Goal: Task Accomplishment & Management: Use online tool/utility

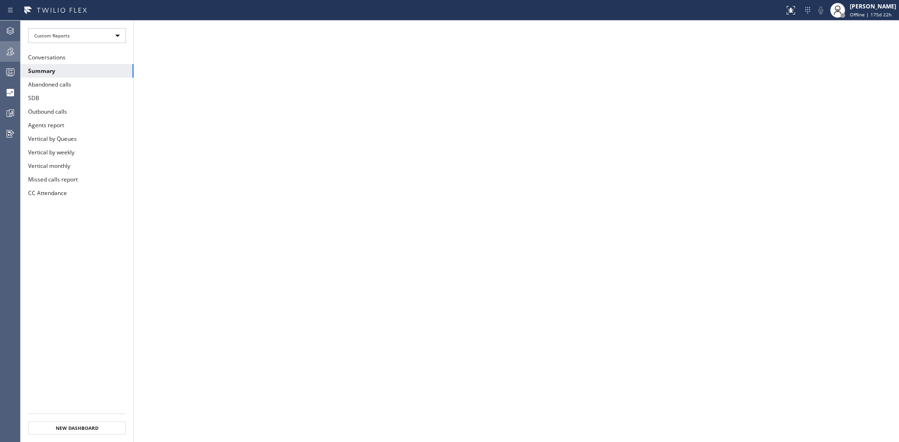
click at [8, 49] on icon at bounding box center [10, 51] width 11 height 11
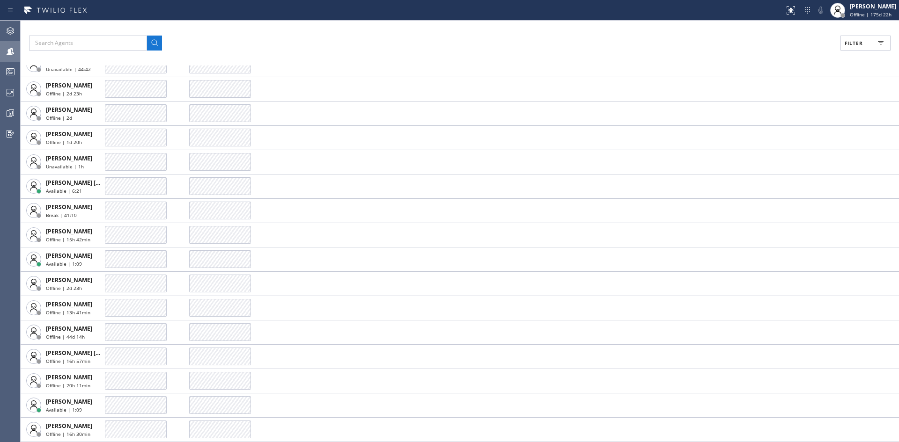
scroll to position [702, 0]
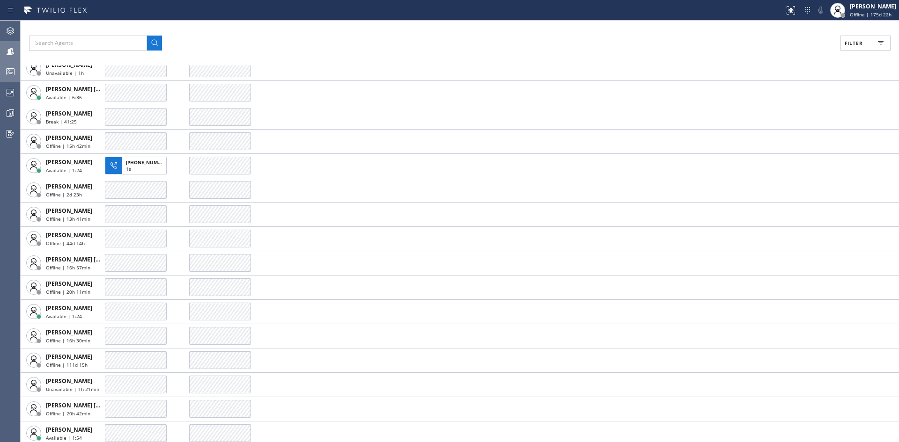
click at [8, 70] on circle at bounding box center [9, 71] width 2 height 2
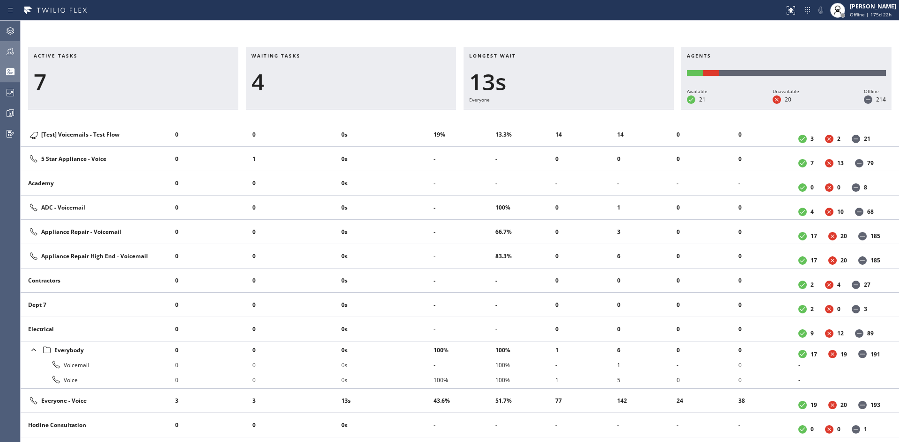
scroll to position [303, 0]
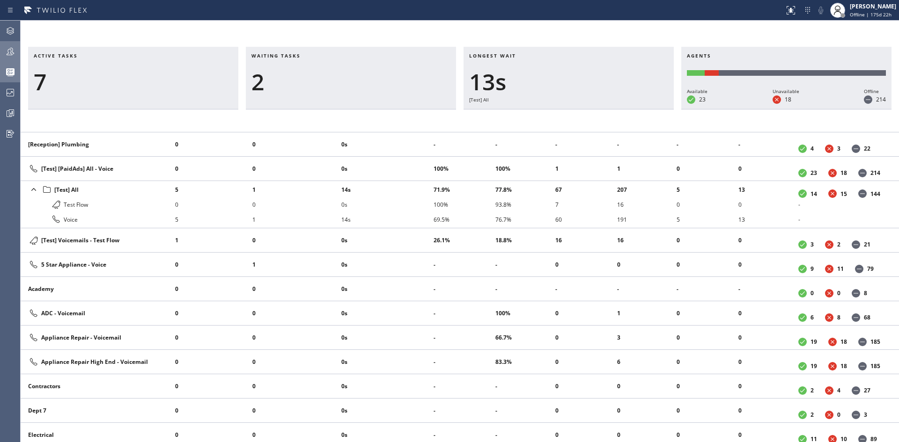
click at [7, 51] on icon at bounding box center [10, 51] width 11 height 11
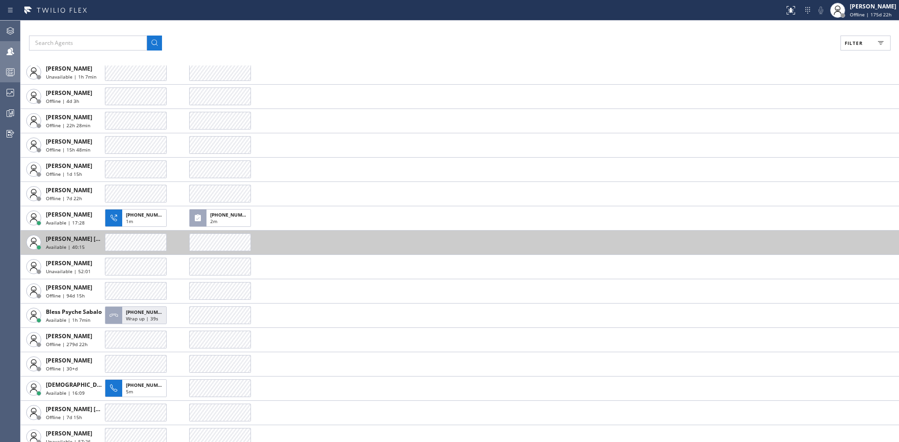
scroll to position [749, 0]
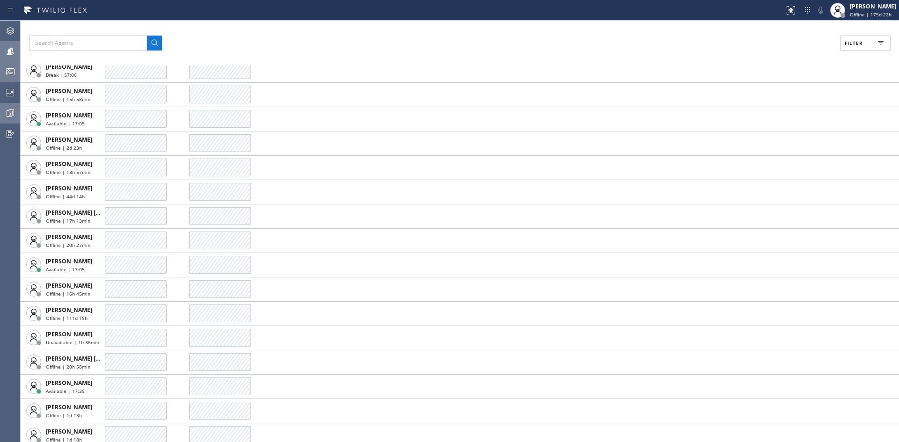
click at [8, 111] on icon at bounding box center [10, 113] width 7 height 7
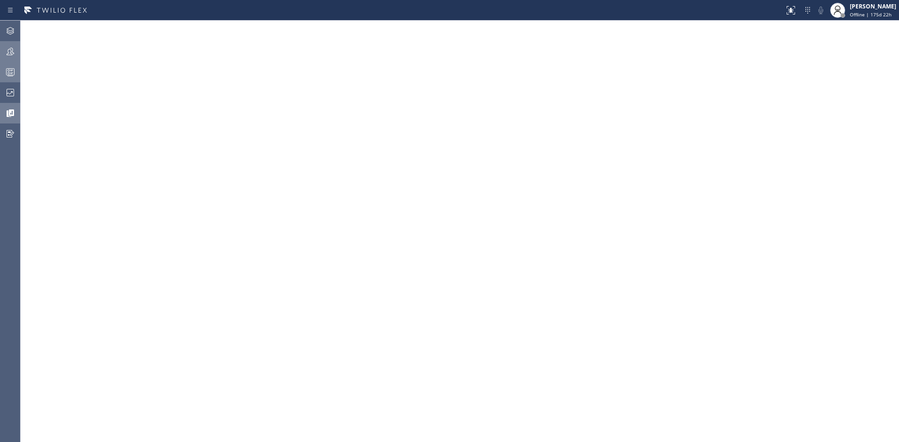
click at [10, 71] on icon at bounding box center [10, 71] width 11 height 11
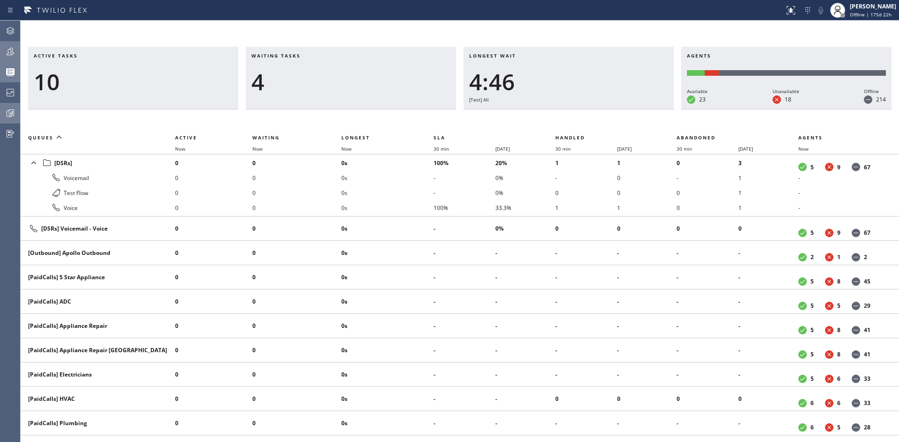
scroll to position [234, 0]
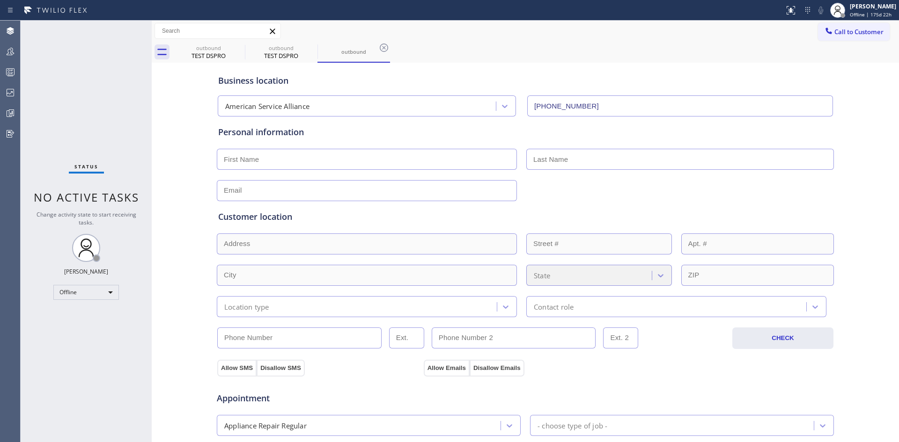
type input "[PHONE_NUMBER]"
click at [10, 73] on icon at bounding box center [10, 71] width 11 height 11
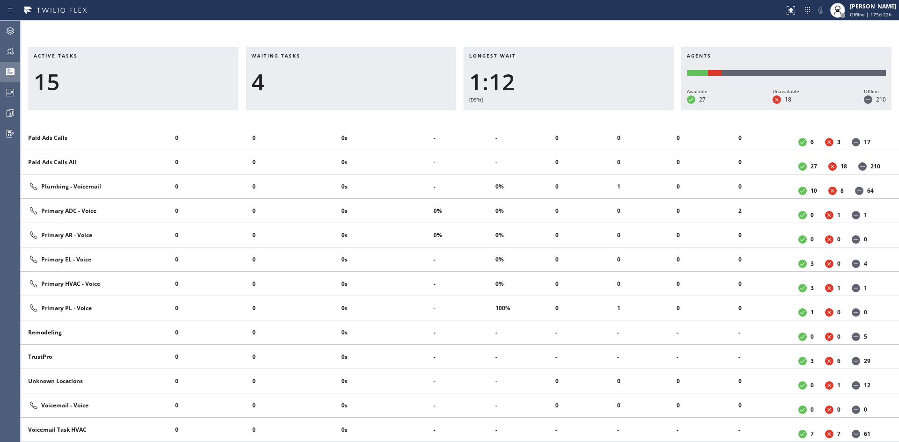
scroll to position [303, 0]
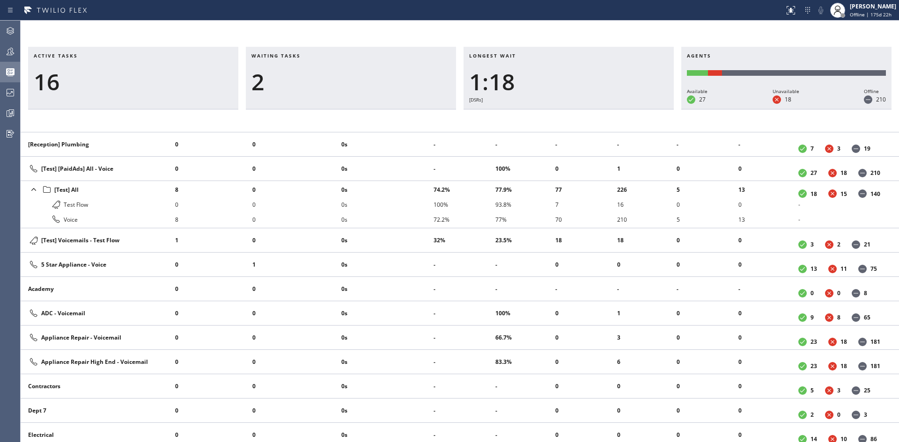
click at [556, 241] on li "18" at bounding box center [586, 240] width 62 height 15
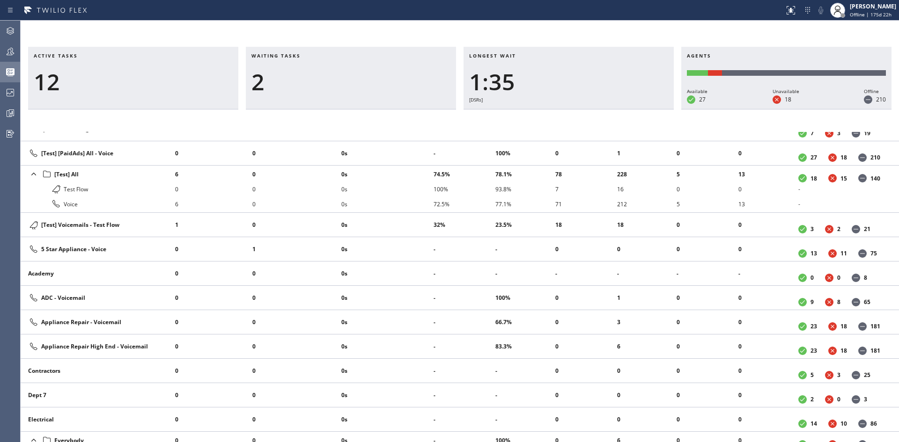
scroll to position [328, 0]
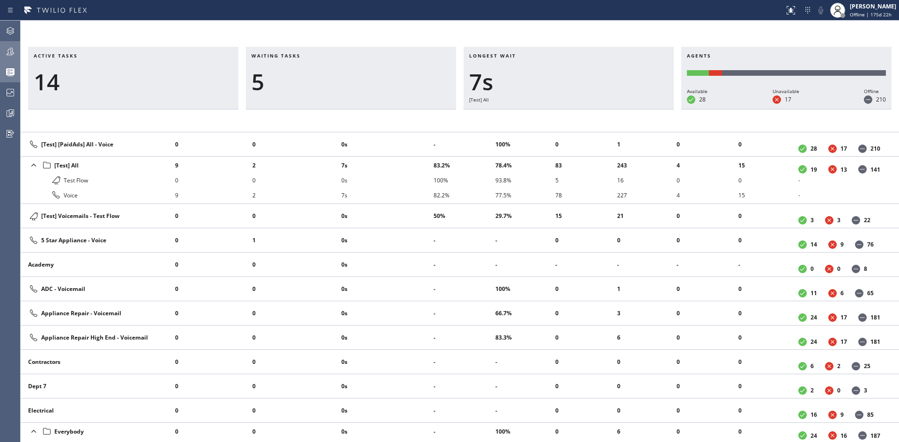
click at [8, 51] on icon at bounding box center [10, 51] width 7 height 7
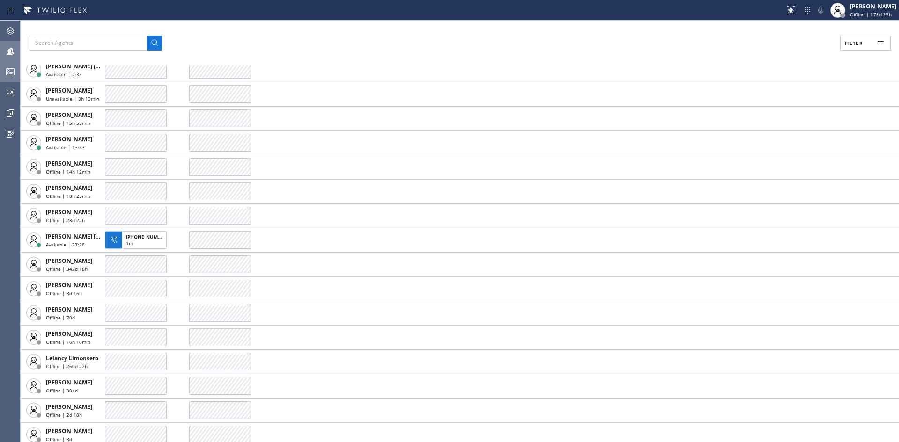
scroll to position [1333, 0]
click at [880, 42] on icon at bounding box center [880, 42] width 11 height 11
click at [763, 112] on input "Available" at bounding box center [762, 110] width 11 height 11
checkbox input "true"
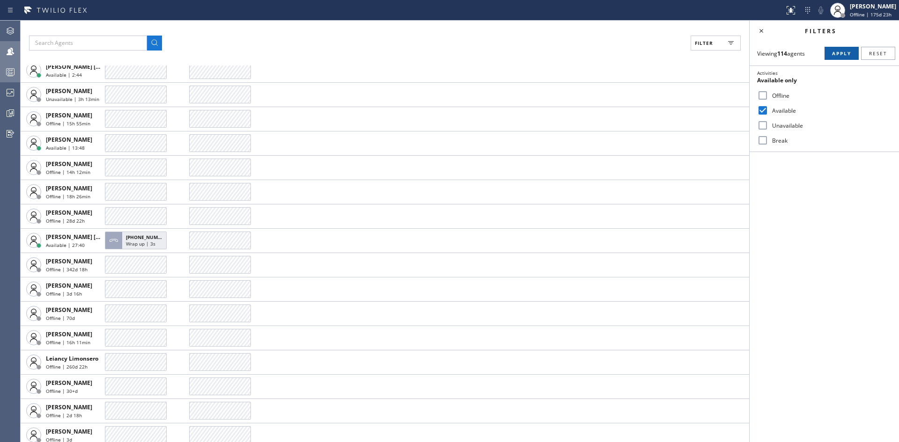
click at [839, 53] on span "Apply" at bounding box center [841, 53] width 19 height 7
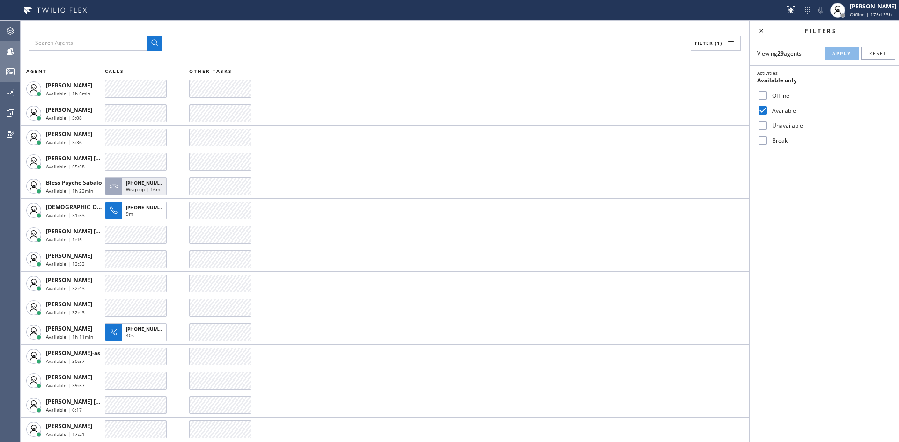
click at [7, 69] on rect at bounding box center [11, 72] width 8 height 7
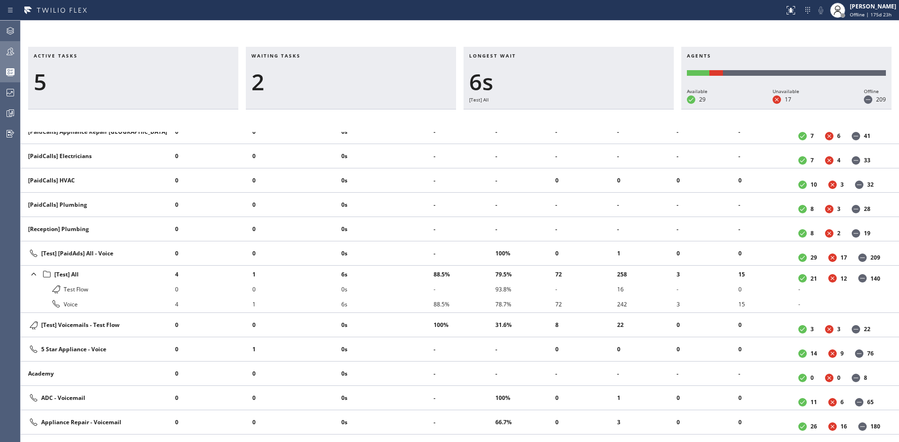
scroll to position [234, 0]
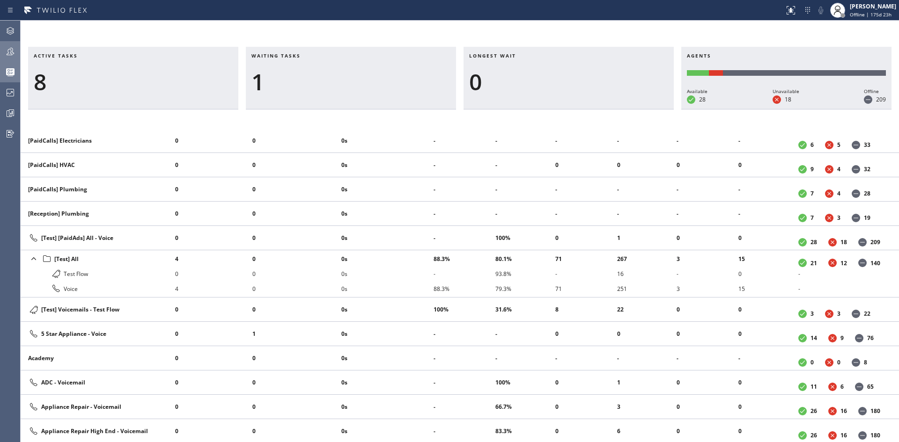
click at [9, 54] on icon at bounding box center [10, 51] width 11 height 11
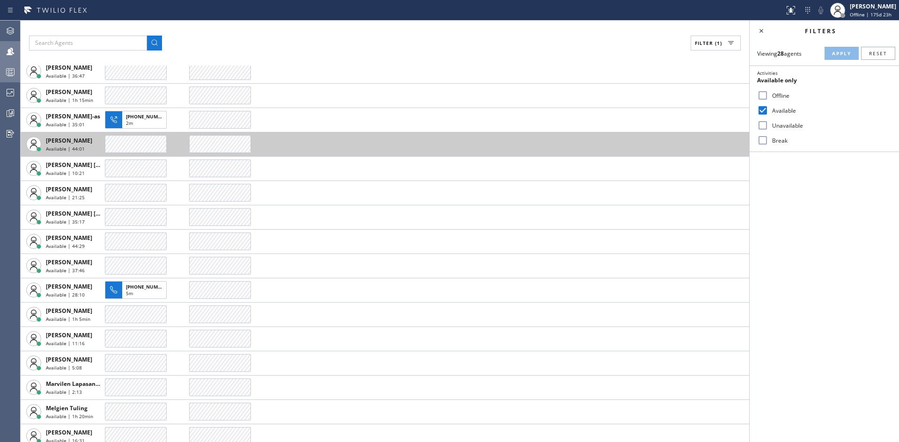
scroll to position [316, 0]
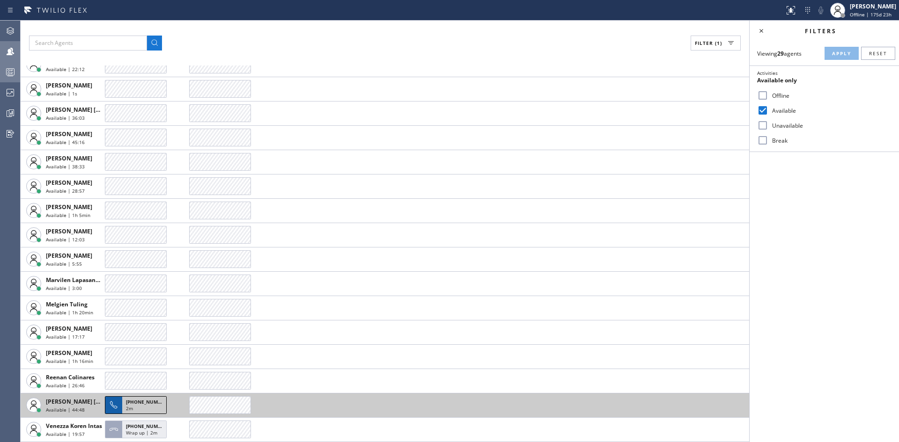
click at [136, 405] on span "[PHONE_NUMBER]" at bounding box center [147, 402] width 43 height 7
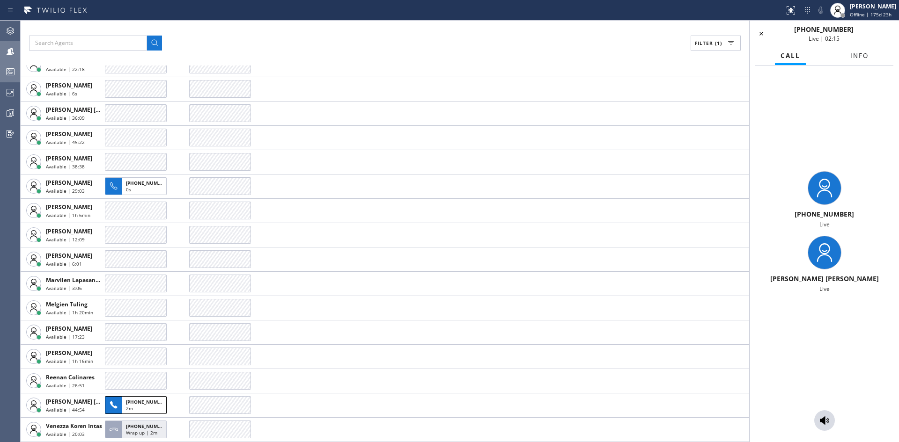
click at [854, 53] on span "Info" at bounding box center [859, 55] width 18 height 8
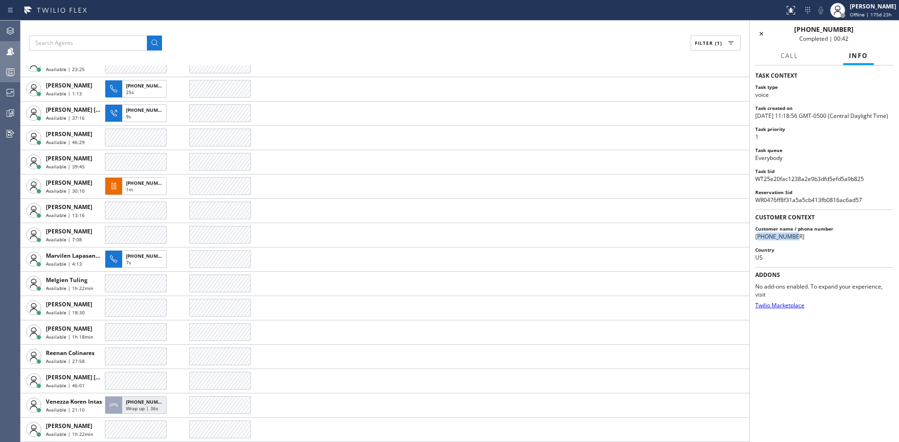
drag, startPoint x: 786, startPoint y: 246, endPoint x: 756, endPoint y: 247, distance: 30.0
click at [756, 243] on p "[PHONE_NUMBER]" at bounding box center [824, 238] width 138 height 11
copy p "[PHONE_NUMBER]"
